Goal: Task Accomplishment & Management: Complete application form

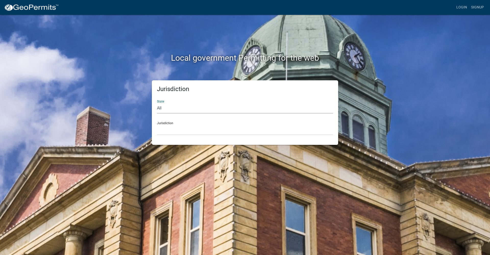
select select "[US_STATE]"
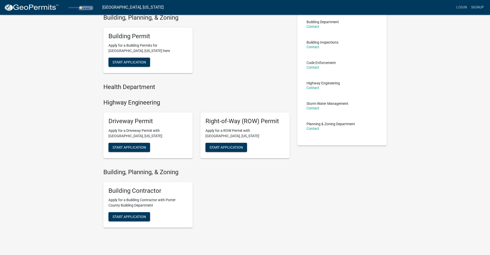
scroll to position [39, 0]
click at [132, 215] on span "Start Application" at bounding box center [129, 217] width 33 height 4
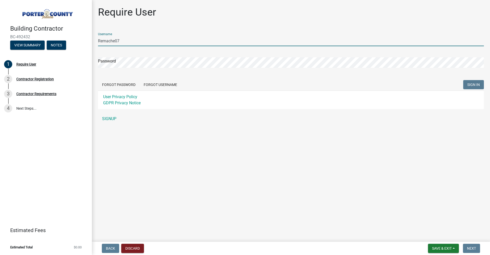
type input "Remache07"
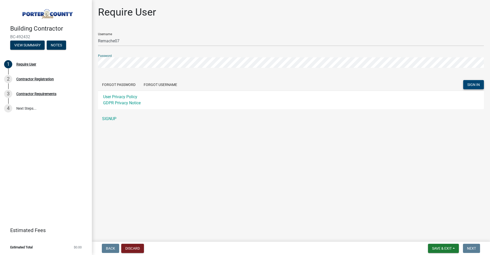
click at [477, 85] on span "SIGN IN" at bounding box center [473, 85] width 13 height 4
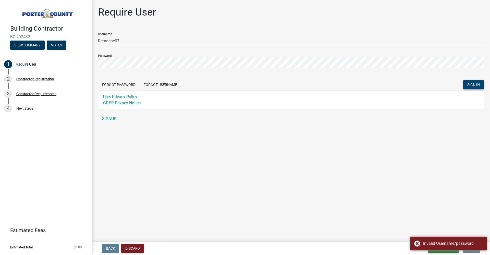
click at [398, 87] on div "Forgot Password Forgot Username SIGN IN" at bounding box center [291, 85] width 386 height 10
click at [416, 244] on div "Invalid Username/password" at bounding box center [448, 244] width 77 height 14
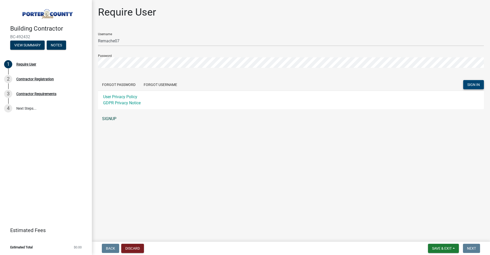
click at [108, 117] on link "SIGNUP" at bounding box center [291, 119] width 386 height 10
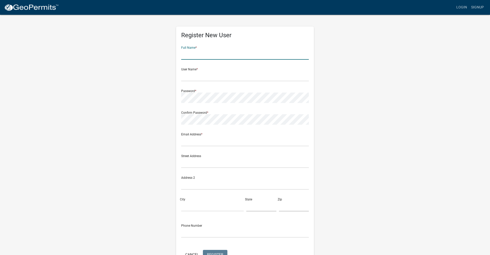
click at [217, 53] on input "text" at bounding box center [245, 54] width 128 height 10
type input "R"
type input "Eduardo Bedolla"
click at [223, 81] on input "text" at bounding box center [245, 76] width 128 height 10
type input "Remache07"
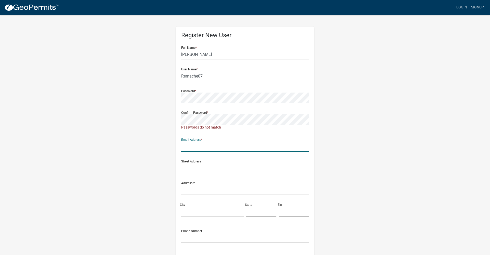
click at [227, 139] on div "Email Address *" at bounding box center [245, 143] width 128 height 18
type input "eddiesinsulations@gmail.com"
click at [225, 169] on input "text" at bounding box center [245, 168] width 128 height 10
type input "12132 S Ridgeland Ave"
type input "Palos Heights"
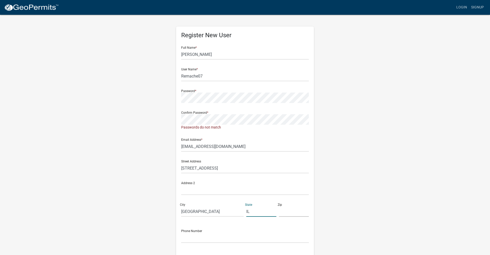
type input "IL"
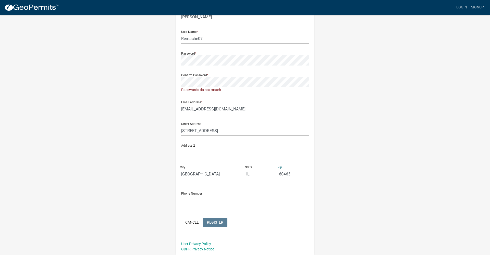
scroll to position [37, 0]
type input "60463"
click at [214, 201] on input "text" at bounding box center [245, 201] width 128 height 10
type input "7739080716"
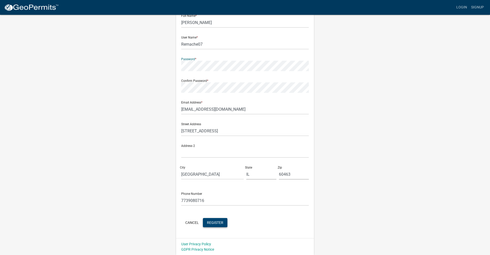
scroll to position [32, 0]
click at [218, 223] on span "Register" at bounding box center [215, 223] width 16 height 4
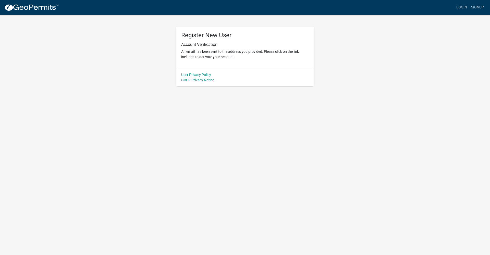
scroll to position [0, 0]
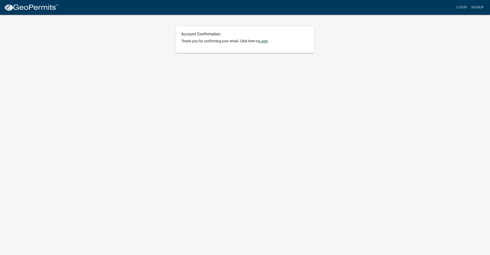
click at [265, 41] on link "Login" at bounding box center [263, 41] width 9 height 4
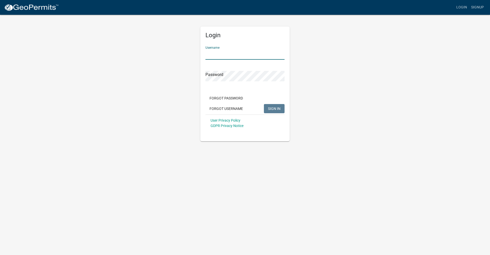
click at [241, 52] on input "Username" at bounding box center [244, 54] width 79 height 10
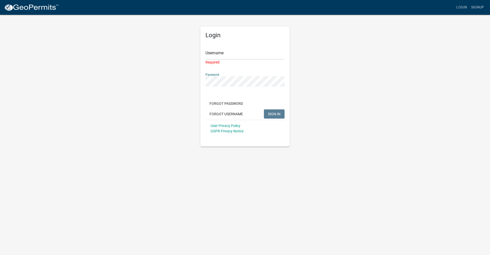
click at [234, 74] on div "Password" at bounding box center [244, 78] width 79 height 18
click at [231, 54] on input "Username" at bounding box center [244, 54] width 79 height 10
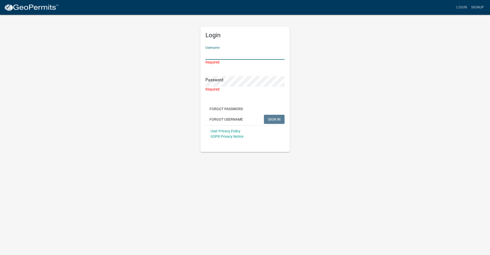
drag, startPoint x: 228, startPoint y: 54, endPoint x: 218, endPoint y: 52, distance: 10.4
click at [228, 53] on input "Username" at bounding box center [244, 54] width 79 height 10
drag, startPoint x: 206, startPoint y: 47, endPoint x: 263, endPoint y: 52, distance: 56.8
click at [206, 47] on div "Username Required" at bounding box center [244, 53] width 79 height 23
click at [254, 53] on input "Username" at bounding box center [244, 54] width 79 height 10
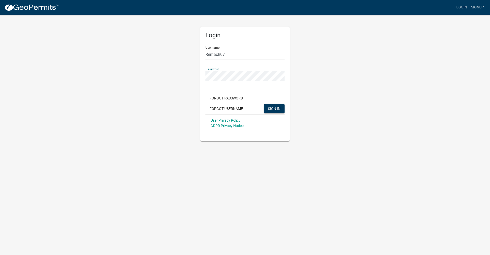
click at [274, 108] on button "SIGN IN" at bounding box center [274, 108] width 21 height 9
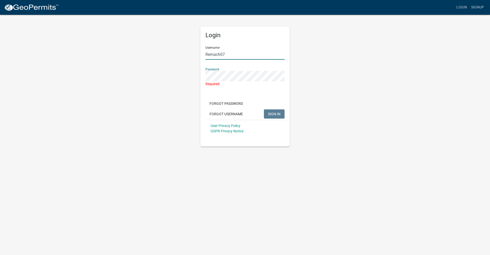
click at [220, 54] on input "Remach07" at bounding box center [244, 54] width 79 height 10
type input "Remache07"
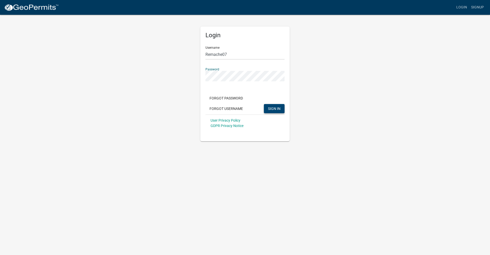
click at [268, 108] on button "SIGN IN" at bounding box center [274, 108] width 21 height 9
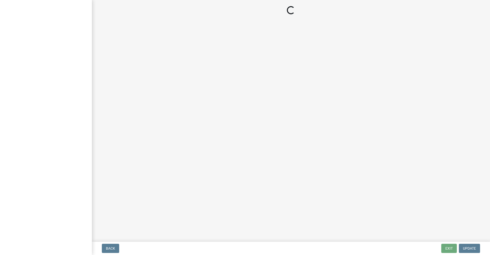
select select "IL"
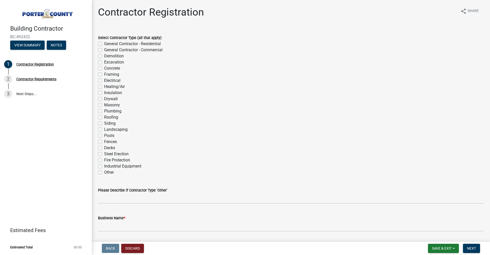
click at [116, 93] on label "Insulation" at bounding box center [113, 93] width 18 height 6
click at [107, 93] on input "Insulation" at bounding box center [105, 91] width 3 height 3
checkbox input "true"
checkbox input "false"
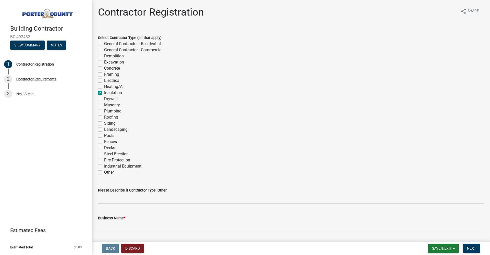
checkbox input "false"
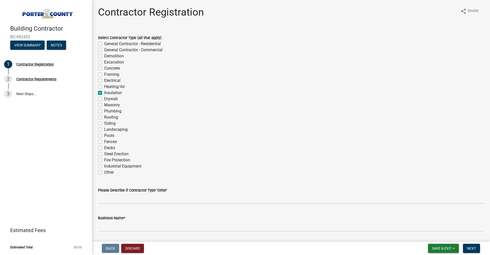
checkbox input "false"
checkbox input "true"
checkbox input "false"
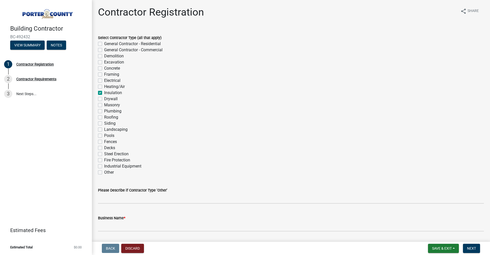
checkbox input "false"
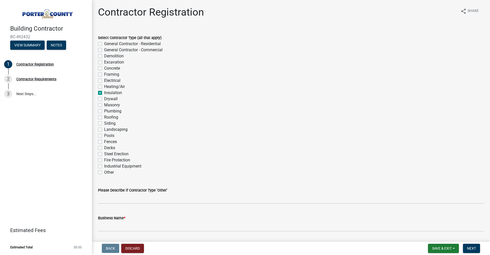
checkbox input "false"
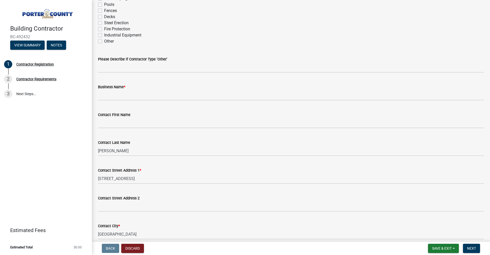
scroll to position [131, 0]
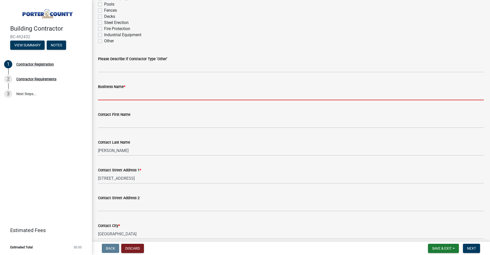
click at [131, 97] on input "Business Name *" at bounding box center [291, 95] width 386 height 10
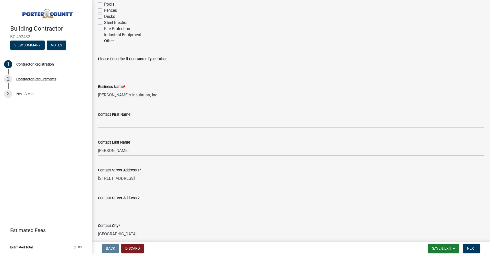
type input "Eddie's Insulation, Inc"
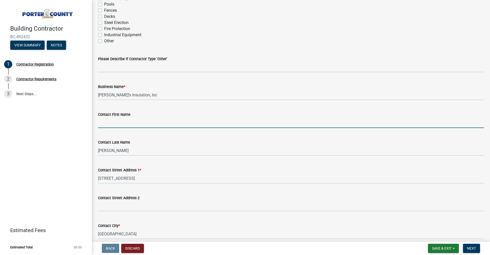
click at [138, 127] on input "Contact First Name" at bounding box center [291, 123] width 386 height 10
click at [142, 118] on input "Eduardo Bedolla" at bounding box center [291, 123] width 386 height 10
click at [145, 125] on input "Eduardo Bedolla" at bounding box center [291, 123] width 386 height 10
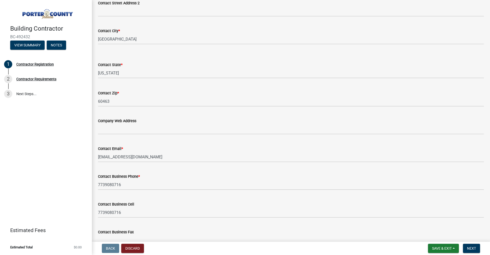
scroll to position [335, 0]
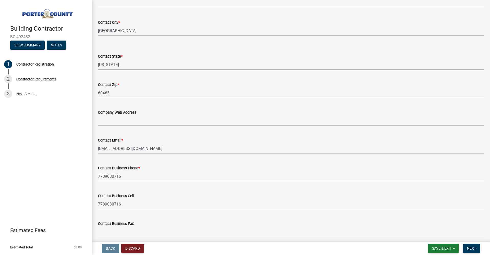
type input "Eduardo"
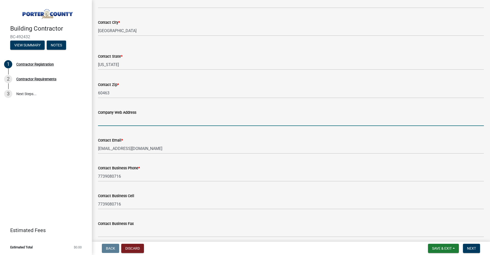
click at [124, 122] on input "Company Web Address" at bounding box center [291, 121] width 386 height 10
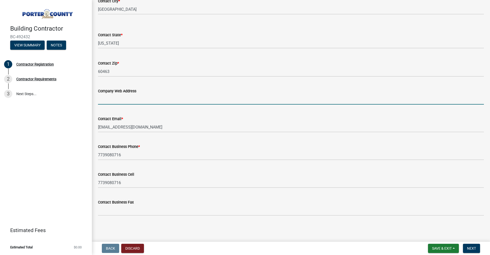
scroll to position [356, 0]
click at [473, 250] on span "Next" at bounding box center [471, 249] width 9 height 4
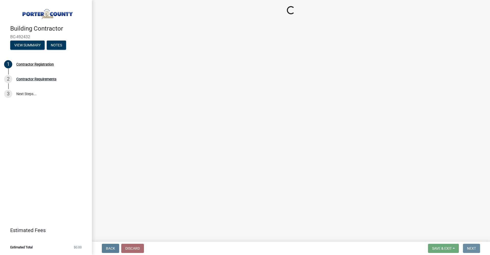
scroll to position [0, 0]
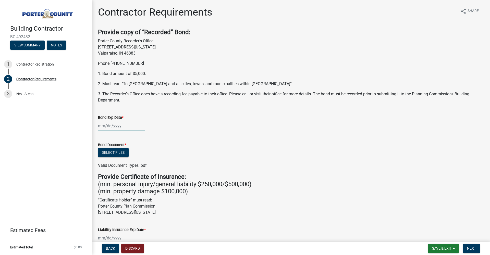
click at [129, 129] on div at bounding box center [121, 126] width 47 height 10
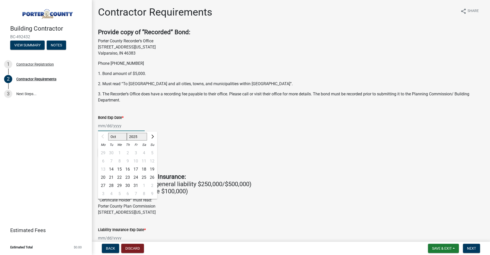
click at [153, 136] on span "Next month" at bounding box center [152, 137] width 4 height 4
select select "1"
select select "2026"
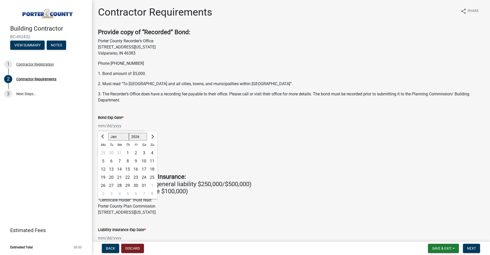
click at [104, 136] on span "Previous month" at bounding box center [103, 137] width 4 height 4
select select "12"
select select "2025"
click at [104, 136] on span "Previous month" at bounding box center [103, 137] width 4 height 4
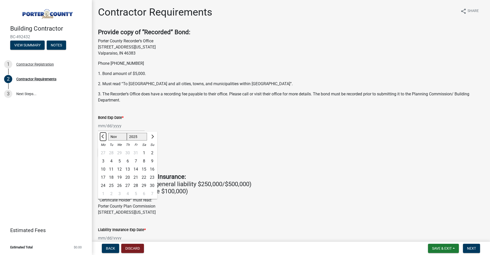
select select "10"
select select "2026"
click at [113, 169] on div "13" at bounding box center [111, 169] width 8 height 8
type input "10/13/2026"
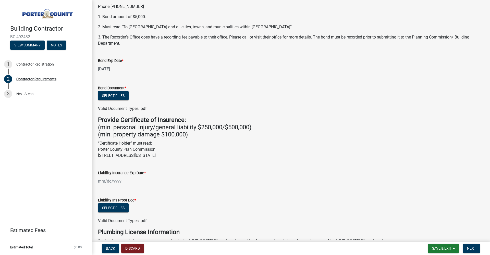
scroll to position [60, 0]
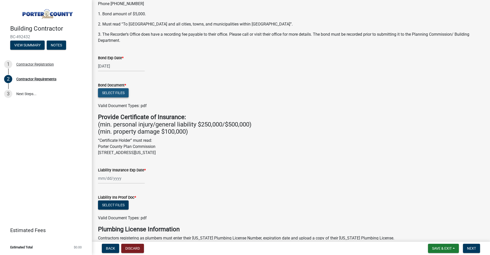
click at [119, 93] on button "Select files" at bounding box center [113, 92] width 31 height 9
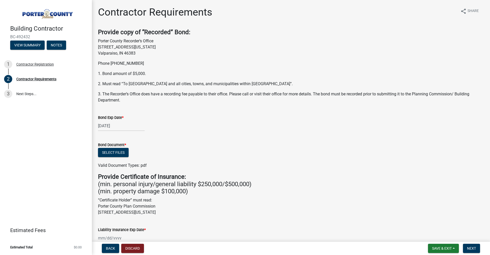
scroll to position [0, 0]
select select "10"
select select "2026"
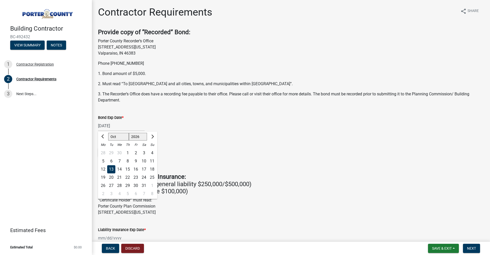
click at [126, 125] on div "10/13/2026 Jan Feb Mar Apr May Jun Jul Aug Sep Oct Nov Dec 2025 2026 2027 2028 …" at bounding box center [121, 126] width 47 height 10
drag, startPoint x: 126, startPoint y: 127, endPoint x: 87, endPoint y: 126, distance: 38.8
click at [87, 126] on div "Building Contractor BC-492432 View Summary Notes 1 Contractor Registration 2 Co…" at bounding box center [245, 127] width 490 height 255
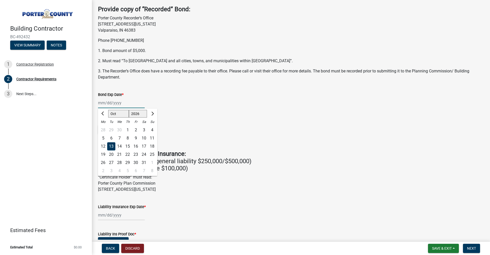
scroll to position [23, 0]
click at [253, 107] on div "Jan Feb Mar Apr May Jun Jul Aug Sep Oct Nov Dec 2025 2026 2027 2028 2029 2030 2…" at bounding box center [291, 102] width 386 height 10
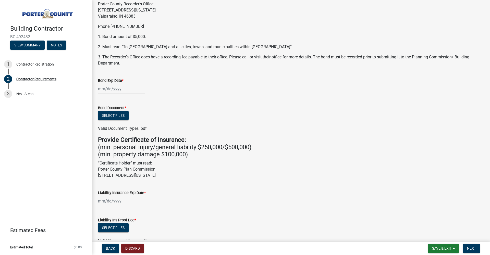
scroll to position [38, 0]
